Goal: Information Seeking & Learning: Learn about a topic

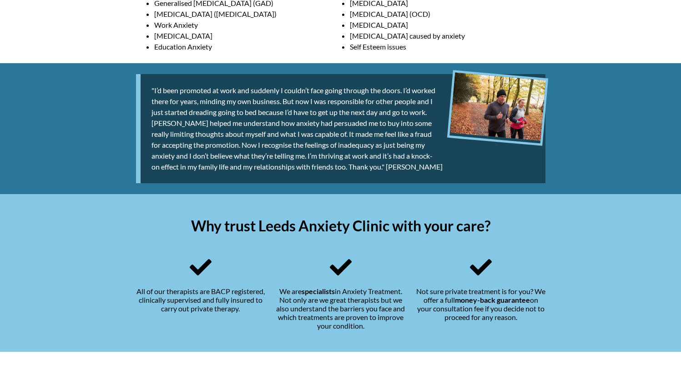
scroll to position [594, 0]
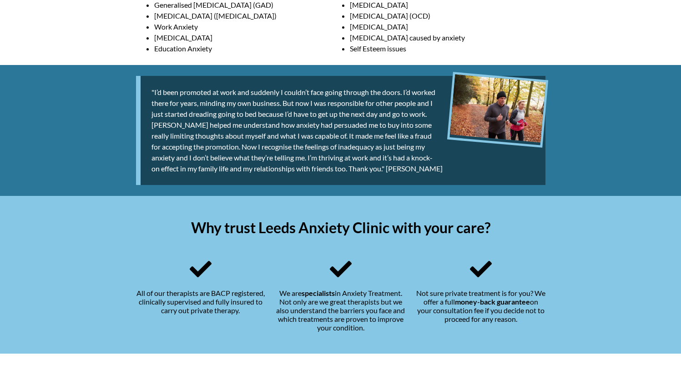
click at [357, 176] on div ""I’d been promoted at work and suddenly I couldn’t face going through the doors…" at bounding box center [340, 130] width 409 height 109
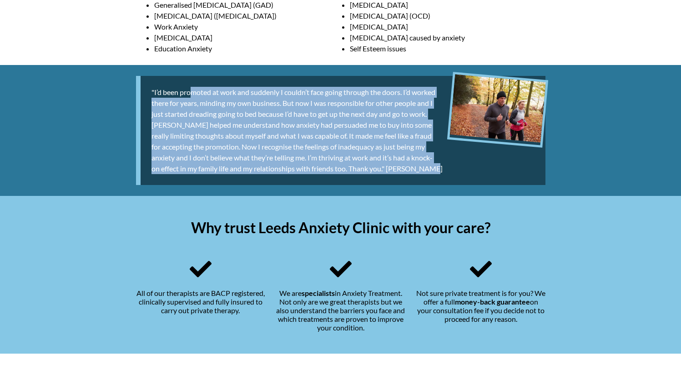
drag, startPoint x: 428, startPoint y: 170, endPoint x: 153, endPoint y: 91, distance: 285.8
click at [152, 91] on div ""I’d been promoted at work and suddenly I couldn’t face going through the doors…" at bounding box center [340, 130] width 409 height 109
copy div ""I’d been promoted at work and suddenly I couldn’t face going through the doors…"
drag, startPoint x: 655, startPoint y: 149, endPoint x: 291, endPoint y: 180, distance: 364.7
click at [292, 180] on div ""I’d been promoted at work and suddenly I couldn’t face going through the doors…" at bounding box center [340, 130] width 409 height 109
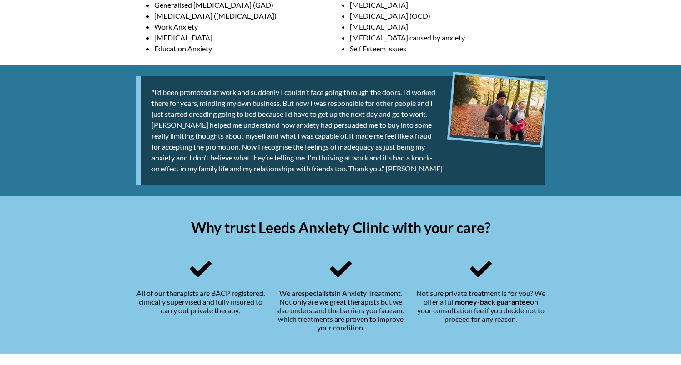
click at [310, 176] on div ""I’d been promoted at work and suddenly I couldn’t face going through the doors…" at bounding box center [340, 130] width 409 height 109
click at [488, 113] on img at bounding box center [497, 108] width 96 height 68
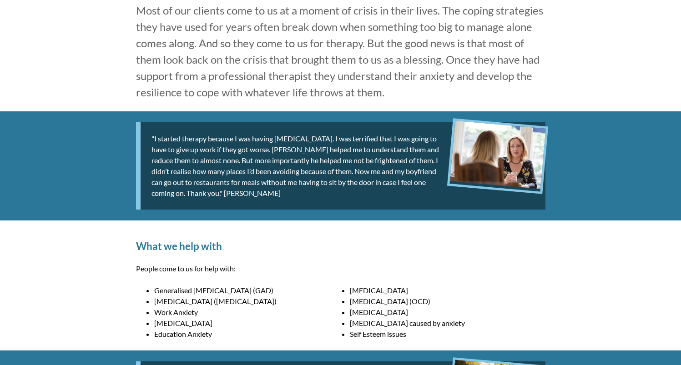
scroll to position [379, 0]
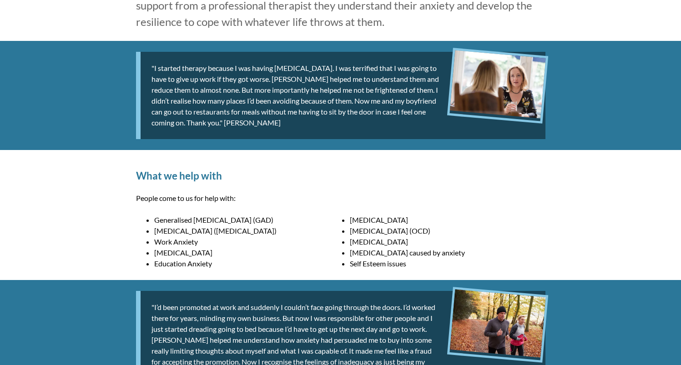
click at [231, 178] on h2 "What we help with" at bounding box center [340, 176] width 409 height 12
drag, startPoint x: 177, startPoint y: 176, endPoint x: 122, endPoint y: 177, distance: 55.0
click at [122, 177] on div "What we help with People come to us for help with: Generalised [MEDICAL_DATA] (…" at bounding box center [340, 215] width 681 height 130
copy h2 "What we help with"
drag, startPoint x: 234, startPoint y: 198, endPoint x: 204, endPoint y: 200, distance: 30.1
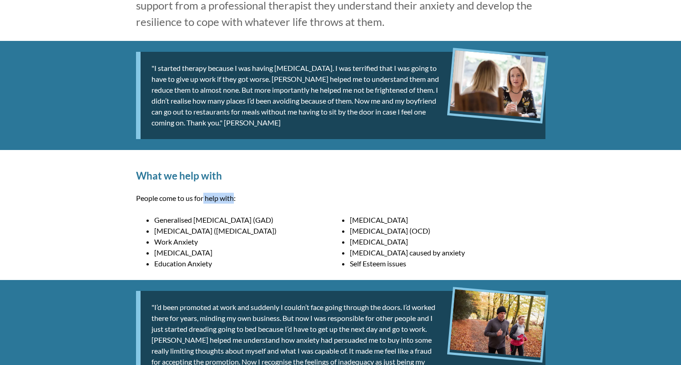
click at [204, 200] on p "People come to us for help with:" at bounding box center [340, 198] width 409 height 11
drag, startPoint x: 282, startPoint y: 201, endPoint x: 118, endPoint y: 198, distance: 164.7
click at [116, 198] on div "What we help with People come to us for help with: Generalised [MEDICAL_DATA] (…" at bounding box center [340, 215] width 681 height 130
copy p "People come to us for help with:"
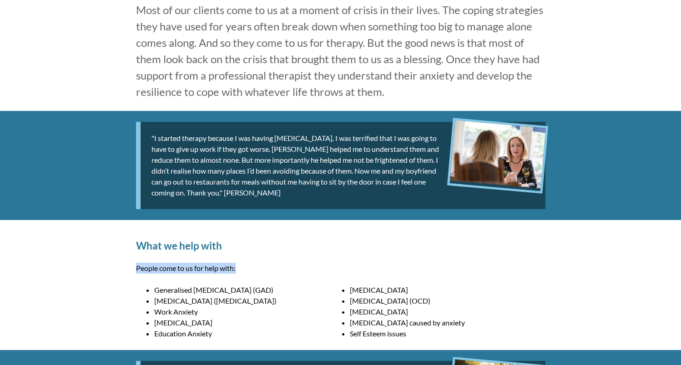
scroll to position [392, 0]
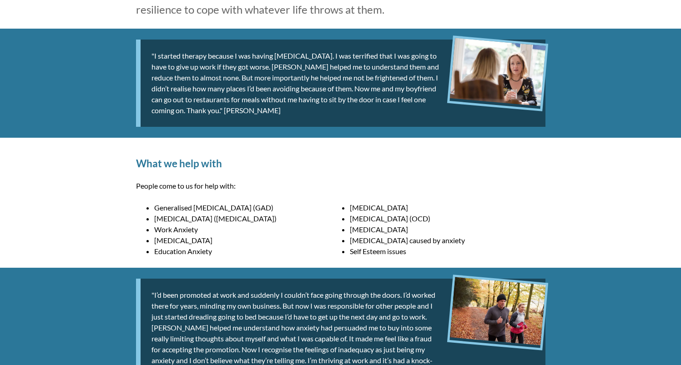
click at [270, 241] on li "[MEDICAL_DATA]" at bounding box center [252, 240] width 196 height 11
drag, startPoint x: 277, startPoint y: 207, endPoint x: 180, endPoint y: 207, distance: 97.8
click at [172, 209] on li "Generalised [MEDICAL_DATA] (GAD)" at bounding box center [252, 207] width 196 height 11
drag, startPoint x: 221, startPoint y: 193, endPoint x: 228, endPoint y: 191, distance: 6.8
click at [221, 192] on div "What we help with People come to us for help with: Generalised [MEDICAL_DATA] (…" at bounding box center [340, 203] width 431 height 130
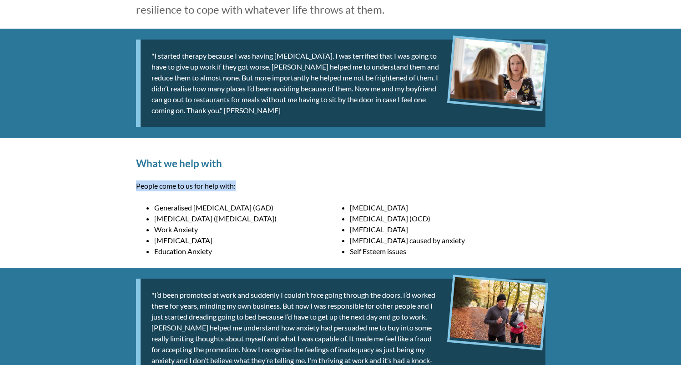
drag, startPoint x: 246, startPoint y: 186, endPoint x: 126, endPoint y: 182, distance: 119.6
click at [126, 182] on div "What we help with People come to us for help with: Generalised [MEDICAL_DATA] (…" at bounding box center [340, 203] width 431 height 130
click at [156, 178] on div "What we help with People come to us for help with: Generalised [MEDICAL_DATA] (…" at bounding box center [340, 203] width 431 height 130
click at [208, 186] on p "People come to us for help with:" at bounding box center [340, 186] width 409 height 11
drag, startPoint x: 252, startPoint y: 187, endPoint x: 133, endPoint y: 189, distance: 119.6
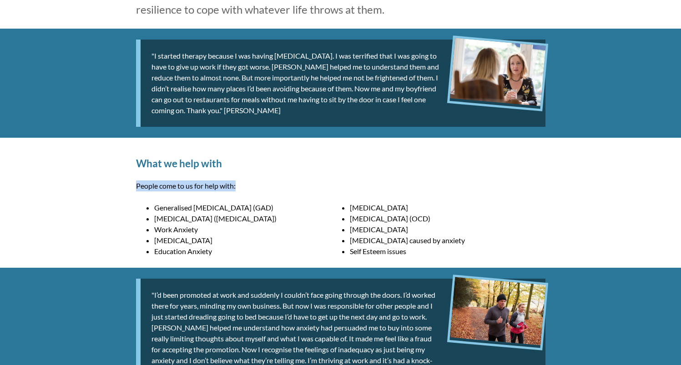
click at [133, 189] on div "What we help with People come to us for help with: Generalised [MEDICAL_DATA] (…" at bounding box center [340, 203] width 431 height 130
copy p "People come to us for help with:"
click at [248, 200] on div "What we help with People come to us for help with: Generalised [MEDICAL_DATA] (…" at bounding box center [340, 203] width 431 height 130
drag, startPoint x: 271, startPoint y: 207, endPoint x: 155, endPoint y: 207, distance: 116.4
click at [155, 207] on li "Generalised [MEDICAL_DATA] (GAD)" at bounding box center [252, 207] width 196 height 11
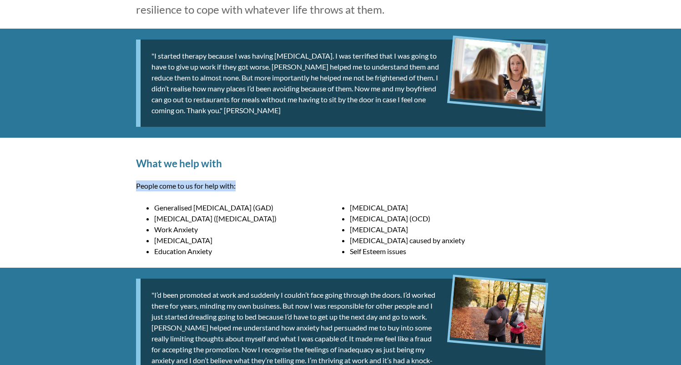
copy li "Generalised [MEDICAL_DATA] (GAD)"
drag, startPoint x: 279, startPoint y: 215, endPoint x: 155, endPoint y: 221, distance: 124.3
click at [155, 221] on li "[MEDICAL_DATA] ([MEDICAL_DATA])" at bounding box center [252, 218] width 196 height 11
copy li "[MEDICAL_DATA] ([MEDICAL_DATA])"
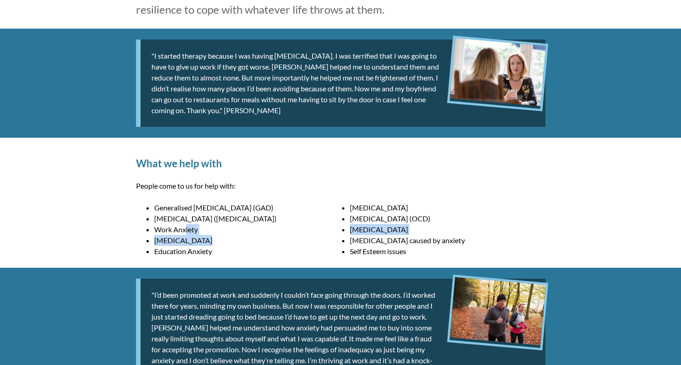
drag, startPoint x: 209, startPoint y: 232, endPoint x: 182, endPoint y: 232, distance: 26.8
click at [183, 202] on ul "Generalised [MEDICAL_DATA] (GAD) [MEDICAL_DATA] [MEDICAL_DATA] ([MEDICAL_DATA])…" at bounding box center [340, 202] width 409 height 0
drag, startPoint x: 185, startPoint y: 231, endPoint x: 190, endPoint y: 231, distance: 5.0
click at [185, 231] on li "Work Anxiety" at bounding box center [252, 229] width 196 height 11
drag, startPoint x: 201, startPoint y: 231, endPoint x: 154, endPoint y: 231, distance: 47.8
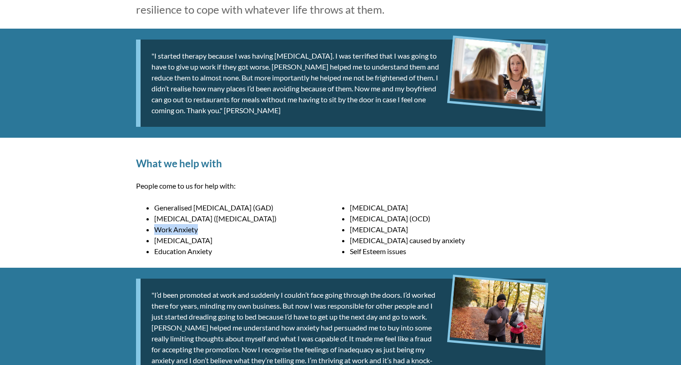
click at [154, 231] on li "Work Anxiety" at bounding box center [252, 229] width 196 height 11
copy li "Work Anxiety"
click at [230, 234] on li "Work Anxiety" at bounding box center [252, 229] width 196 height 11
click at [203, 230] on li "Work Anxiety" at bounding box center [252, 229] width 196 height 11
drag, startPoint x: 210, startPoint y: 231, endPoint x: 191, endPoint y: 235, distance: 19.2
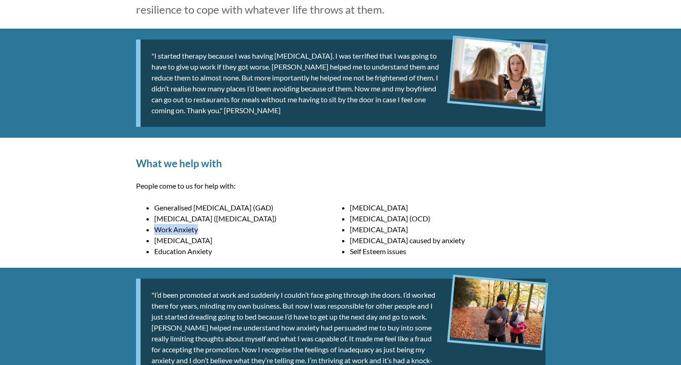
click at [156, 232] on li "Work Anxiety" at bounding box center [252, 229] width 196 height 11
copy li "Work Anxiety"
drag, startPoint x: 199, startPoint y: 239, endPoint x: 154, endPoint y: 243, distance: 45.2
click at [154, 243] on li "[MEDICAL_DATA]" at bounding box center [252, 240] width 196 height 11
copy li "[MEDICAL_DATA]"
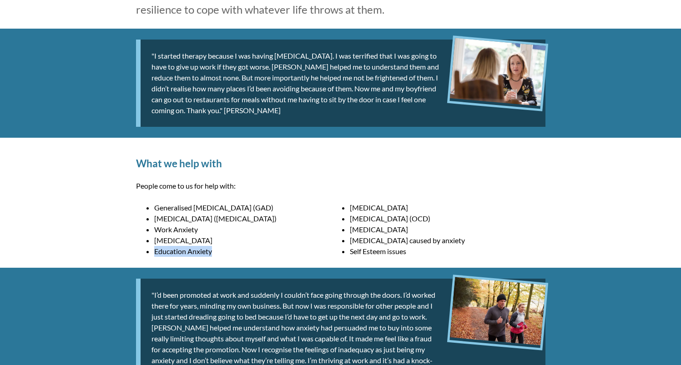
drag, startPoint x: 226, startPoint y: 251, endPoint x: 155, endPoint y: 252, distance: 71.4
click at [155, 252] on li "Education Anxiety" at bounding box center [252, 251] width 196 height 11
copy li "Education Anxiety"
drag, startPoint x: 384, startPoint y: 209, endPoint x: 351, endPoint y: 211, distance: 33.3
click at [351, 211] on li "[MEDICAL_DATA]" at bounding box center [448, 207] width 196 height 11
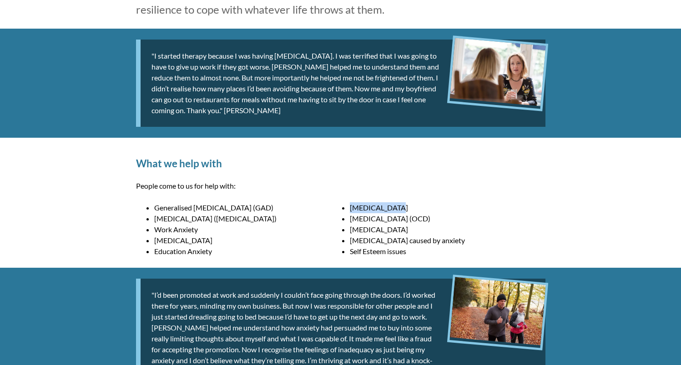
drag, startPoint x: 477, startPoint y: 219, endPoint x: 448, endPoint y: 224, distance: 29.0
click at [351, 222] on li "[MEDICAL_DATA] (OCD)" at bounding box center [448, 218] width 196 height 11
drag, startPoint x: 402, startPoint y: 228, endPoint x: 350, endPoint y: 230, distance: 52.3
click at [350, 230] on li "[MEDICAL_DATA]" at bounding box center [448, 229] width 196 height 11
drag, startPoint x: 482, startPoint y: 241, endPoint x: 349, endPoint y: 243, distance: 133.3
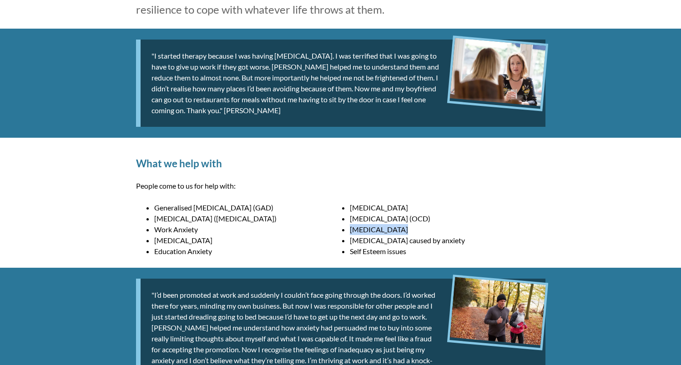
click at [349, 202] on ul "Generalised [MEDICAL_DATA] (GAD) [MEDICAL_DATA] [MEDICAL_DATA] ([MEDICAL_DATA])…" at bounding box center [340, 202] width 409 height 0
click at [356, 243] on li "[MEDICAL_DATA] caused by anxiety" at bounding box center [448, 240] width 196 height 11
drag, startPoint x: 350, startPoint y: 242, endPoint x: 479, endPoint y: 240, distance: 129.6
click at [479, 240] on li "[MEDICAL_DATA] caused by anxiety" at bounding box center [448, 240] width 196 height 11
drag, startPoint x: 406, startPoint y: 252, endPoint x: 452, endPoint y: 257, distance: 46.3
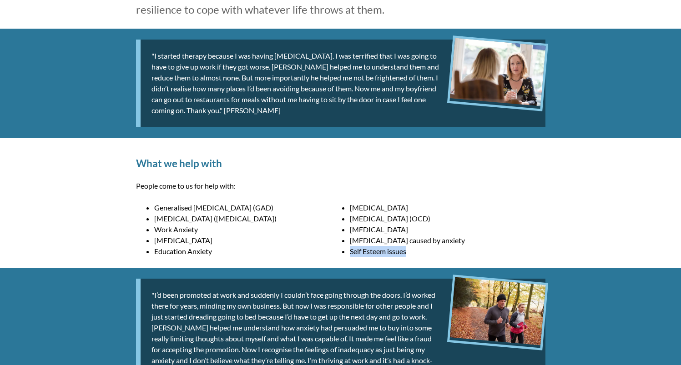
click at [350, 253] on li "Self Esteem issues" at bounding box center [448, 251] width 196 height 11
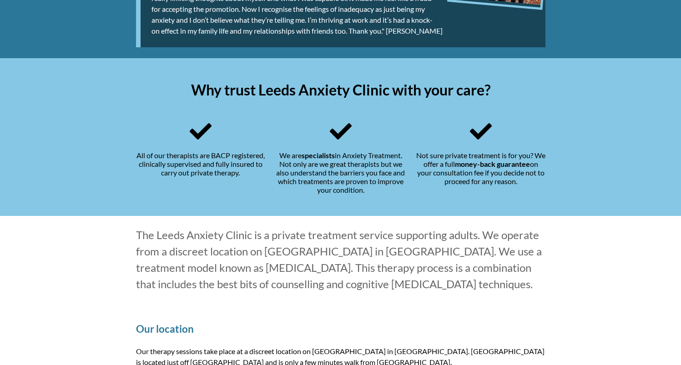
scroll to position [813, 0]
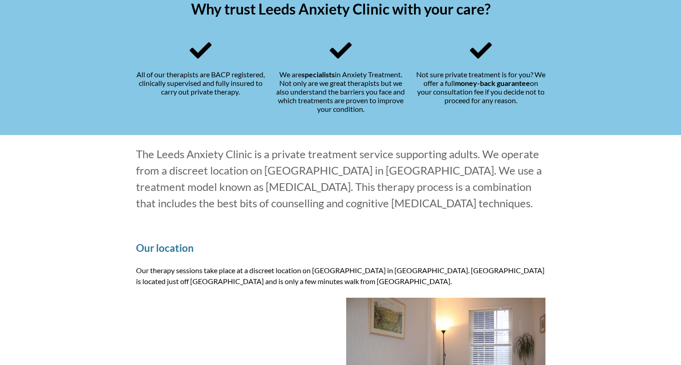
drag, startPoint x: 435, startPoint y: 236, endPoint x: 662, endPoint y: 249, distance: 227.7
click at [435, 236] on div "Our location Our therapy sessions take place at a discreet location on [GEOGRAP…" at bounding box center [340, 332] width 431 height 221
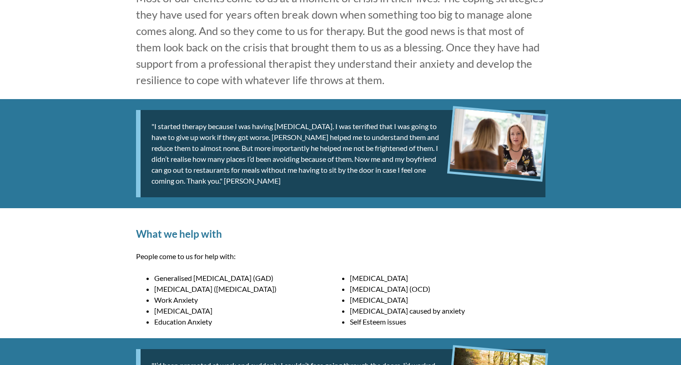
scroll to position [338, 0]
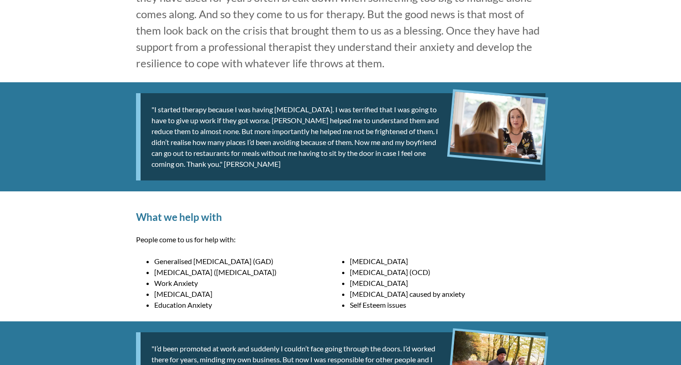
drag, startPoint x: 338, startPoint y: 271, endPoint x: 458, endPoint y: 295, distance: 122.4
click at [454, 256] on ul "Generalised [MEDICAL_DATA] (GAD) [MEDICAL_DATA] [MEDICAL_DATA] ([MEDICAL_DATA])…" at bounding box center [340, 256] width 409 height 0
click at [170, 250] on div "What we help with People come to us for help with: Generalised [MEDICAL_DATA] (…" at bounding box center [340, 256] width 431 height 130
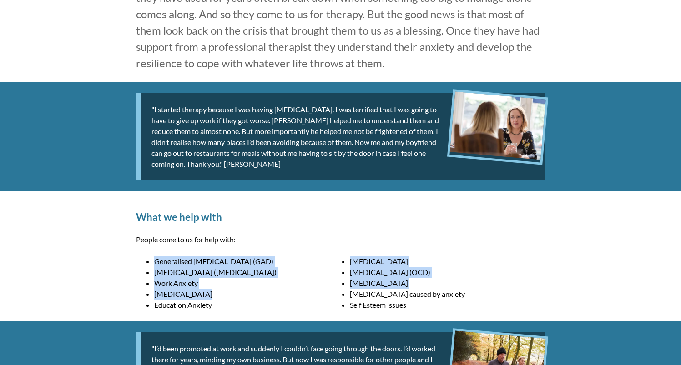
drag, startPoint x: 211, startPoint y: 295, endPoint x: 236, endPoint y: 285, distance: 27.5
click at [145, 262] on div "What we help with People come to us for help with: Generalised [MEDICAL_DATA] (…" at bounding box center [340, 256] width 431 height 130
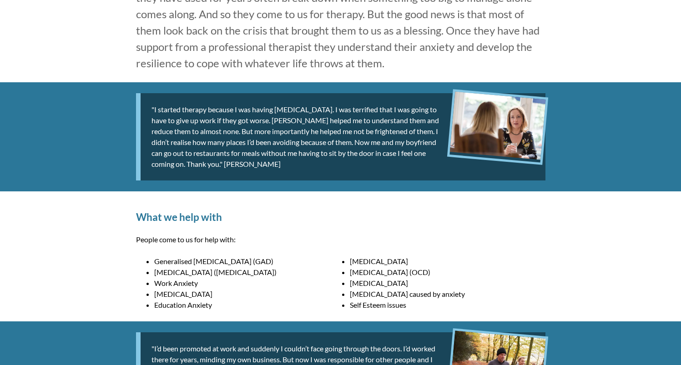
drag, startPoint x: 315, startPoint y: 291, endPoint x: 326, endPoint y: 285, distance: 12.6
click at [315, 291] on li "[MEDICAL_DATA]" at bounding box center [252, 294] width 196 height 11
click at [352, 285] on li "[MEDICAL_DATA]" at bounding box center [448, 283] width 196 height 11
drag, startPoint x: 281, startPoint y: 271, endPoint x: 182, endPoint y: 286, distance: 99.8
click at [117, 276] on div "What we help with People come to us for help with: Generalised [MEDICAL_DATA] (…" at bounding box center [340, 256] width 681 height 130
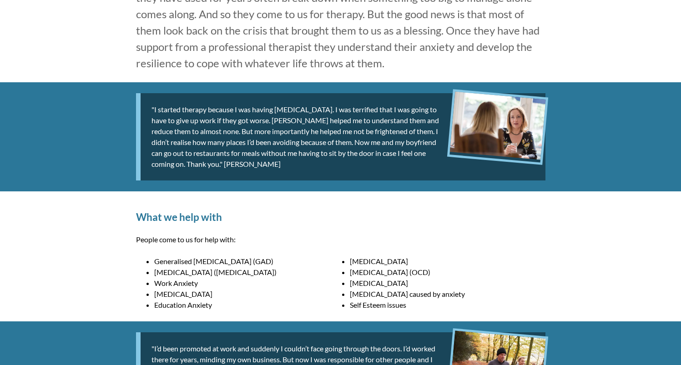
click at [191, 287] on li "Work Anxiety" at bounding box center [252, 283] width 196 height 11
drag, startPoint x: 186, startPoint y: 282, endPoint x: 472, endPoint y: 302, distance: 287.2
click at [155, 283] on li "Work Anxiety" at bounding box center [252, 283] width 196 height 11
drag, startPoint x: 679, startPoint y: 322, endPoint x: 221, endPoint y: 284, distance: 460.0
click at [233, 280] on li "Work Anxiety" at bounding box center [252, 283] width 196 height 11
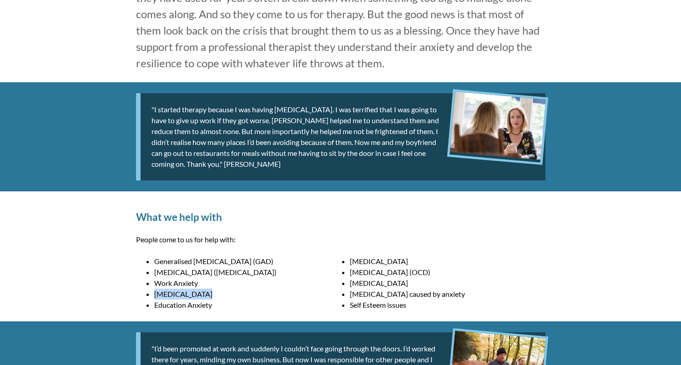
drag, startPoint x: 192, startPoint y: 292, endPoint x: 155, endPoint y: 296, distance: 37.5
click at [155, 296] on li "[MEDICAL_DATA]" at bounding box center [252, 294] width 196 height 11
click at [206, 292] on li "[MEDICAL_DATA]" at bounding box center [252, 294] width 196 height 11
drag, startPoint x: 218, startPoint y: 306, endPoint x: 154, endPoint y: 303, distance: 64.6
click at [154, 303] on li "Education Anxiety" at bounding box center [252, 305] width 196 height 11
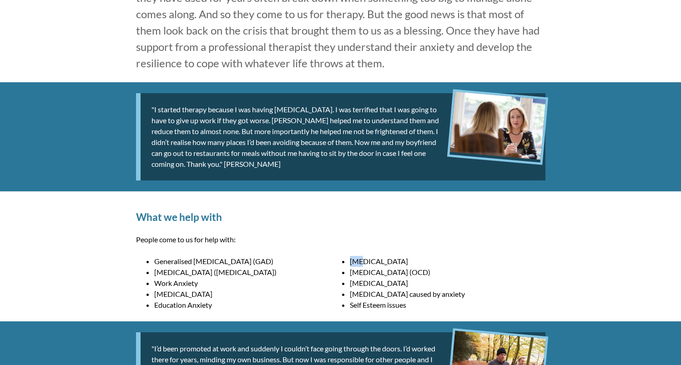
drag, startPoint x: 404, startPoint y: 256, endPoint x: 360, endPoint y: 259, distance: 43.7
click at [360, 259] on li "[MEDICAL_DATA]" at bounding box center [448, 261] width 196 height 11
click at [404, 263] on li "[MEDICAL_DATA]" at bounding box center [448, 261] width 196 height 11
drag, startPoint x: 401, startPoint y: 262, endPoint x: 353, endPoint y: 261, distance: 47.8
click at [352, 262] on li "[MEDICAL_DATA]" at bounding box center [448, 261] width 196 height 11
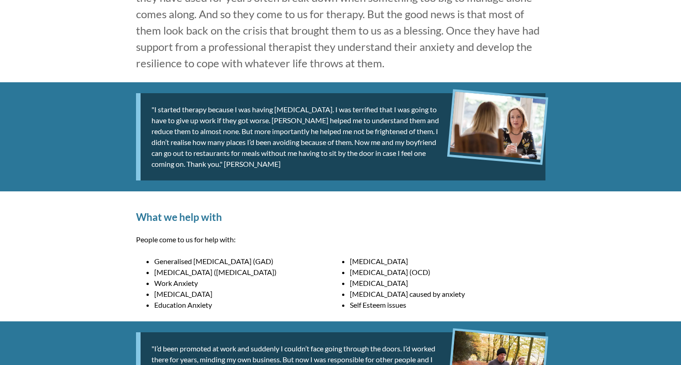
drag, startPoint x: 496, startPoint y: 281, endPoint x: 490, endPoint y: 280, distance: 6.0
click at [495, 281] on li "[MEDICAL_DATA]" at bounding box center [448, 283] width 196 height 11
drag, startPoint x: 393, startPoint y: 260, endPoint x: 479, endPoint y: 258, distance: 85.5
click at [350, 261] on li "[MEDICAL_DATA]" at bounding box center [448, 261] width 196 height 11
drag, startPoint x: 476, startPoint y: 273, endPoint x: 364, endPoint y: 272, distance: 112.3
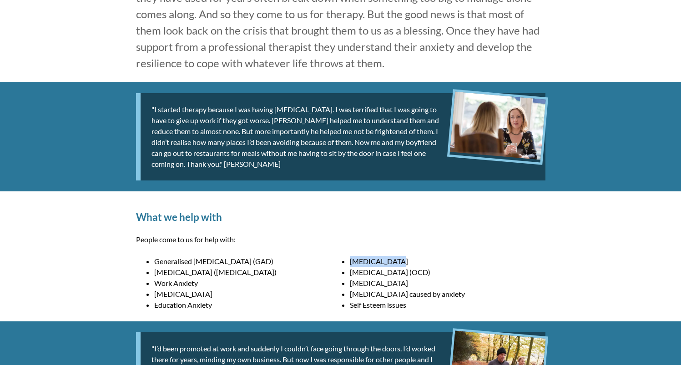
click at [350, 275] on li "[MEDICAL_DATA] (OCD)" at bounding box center [448, 272] width 196 height 11
drag, startPoint x: 408, startPoint y: 282, endPoint x: 350, endPoint y: 285, distance: 58.3
click at [350, 285] on li "[MEDICAL_DATA]" at bounding box center [448, 283] width 196 height 11
drag, startPoint x: 491, startPoint y: 296, endPoint x: 352, endPoint y: 294, distance: 139.2
click at [352, 294] on li "[MEDICAL_DATA] caused by anxiety" at bounding box center [448, 294] width 196 height 11
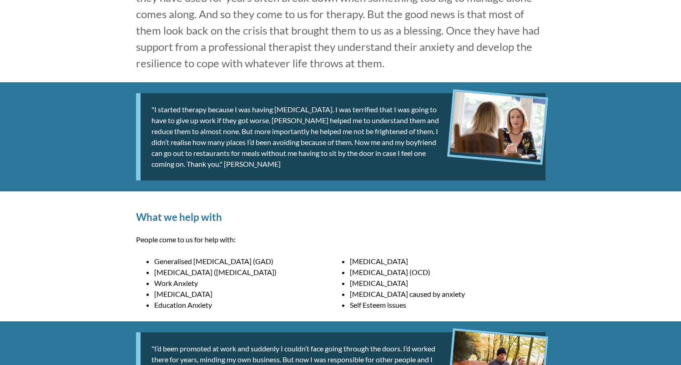
click at [366, 294] on li "[MEDICAL_DATA] caused by anxiety" at bounding box center [448, 294] width 196 height 11
drag, startPoint x: 350, startPoint y: 294, endPoint x: 482, endPoint y: 294, distance: 131.4
click at [482, 294] on li "[MEDICAL_DATA] caused by anxiety" at bounding box center [448, 294] width 196 height 11
drag, startPoint x: 621, startPoint y: 295, endPoint x: 374, endPoint y: 300, distance: 247.4
click at [366, 296] on li "[MEDICAL_DATA] caused by anxiety" at bounding box center [448, 294] width 196 height 11
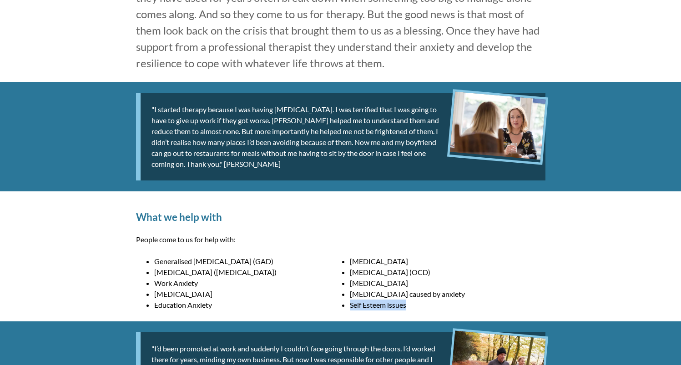
drag, startPoint x: 407, startPoint y: 307, endPoint x: 351, endPoint y: 306, distance: 56.4
click at [351, 306] on li "Self Esteem issues" at bounding box center [448, 305] width 196 height 11
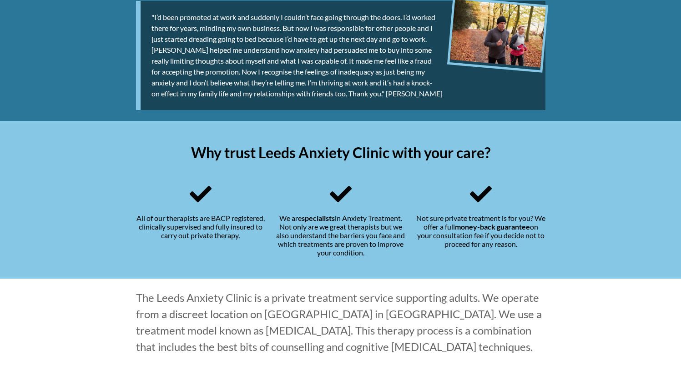
scroll to position [671, 0]
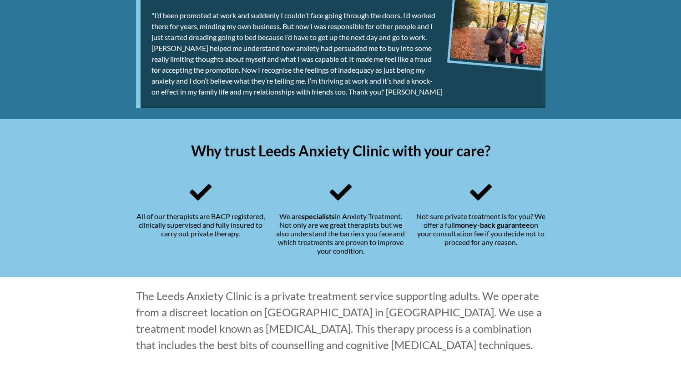
click at [253, 217] on div "All of our therapists are BACP registered, clinically supervised and fully insu…" at bounding box center [200, 218] width 129 height 74
